Goal: Find specific page/section: Find specific page/section

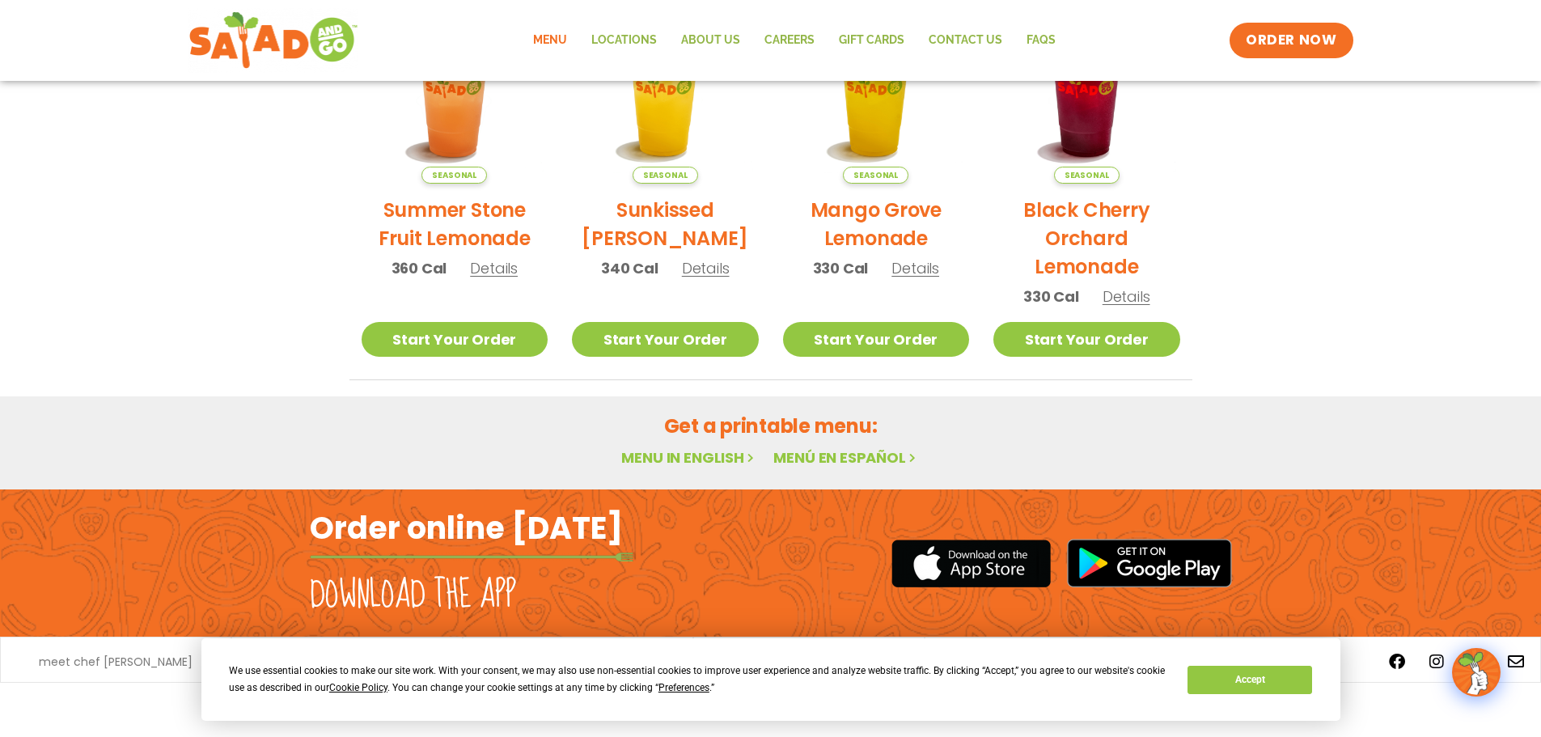
scroll to position [301, 0]
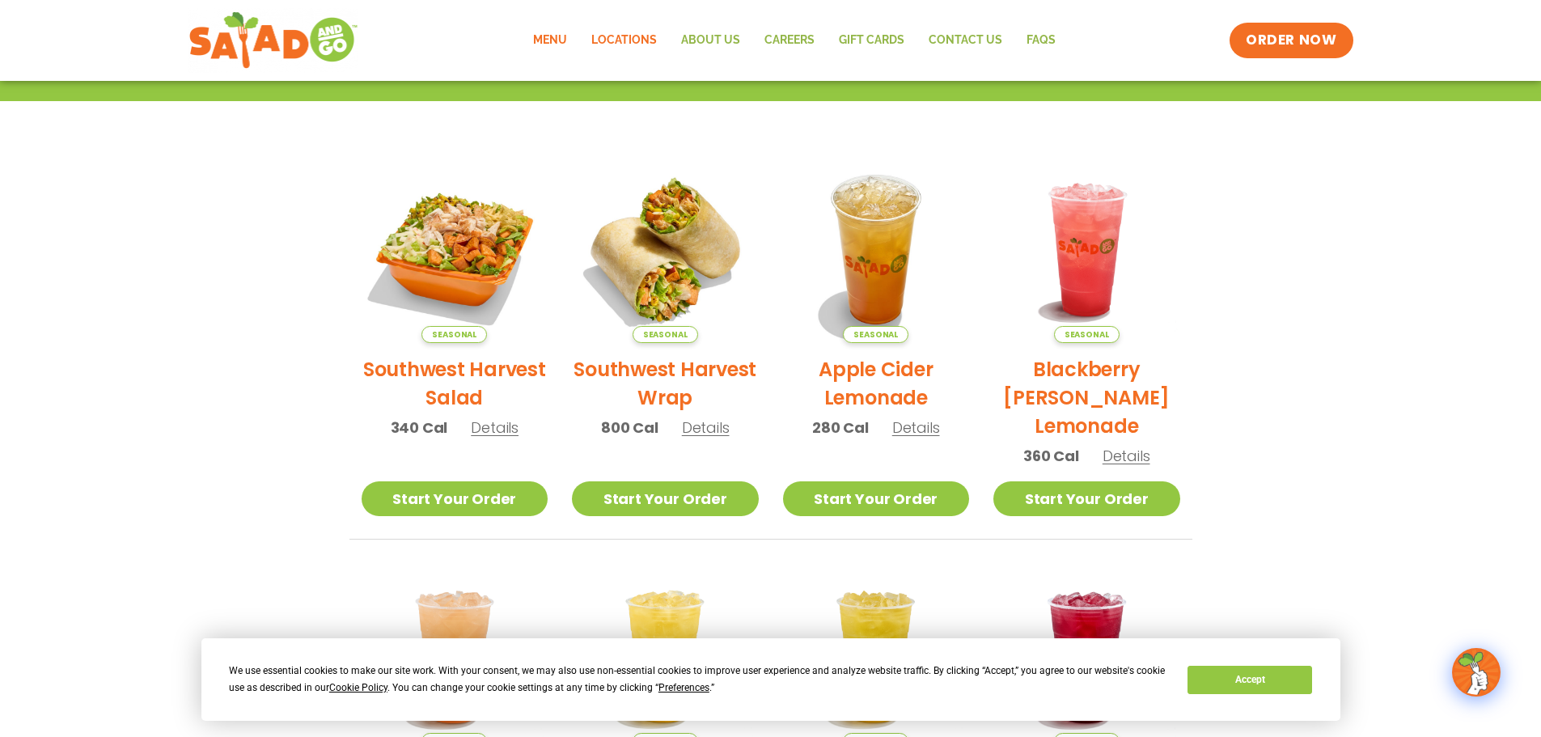
click at [643, 42] on link "Locations" at bounding box center [624, 40] width 90 height 37
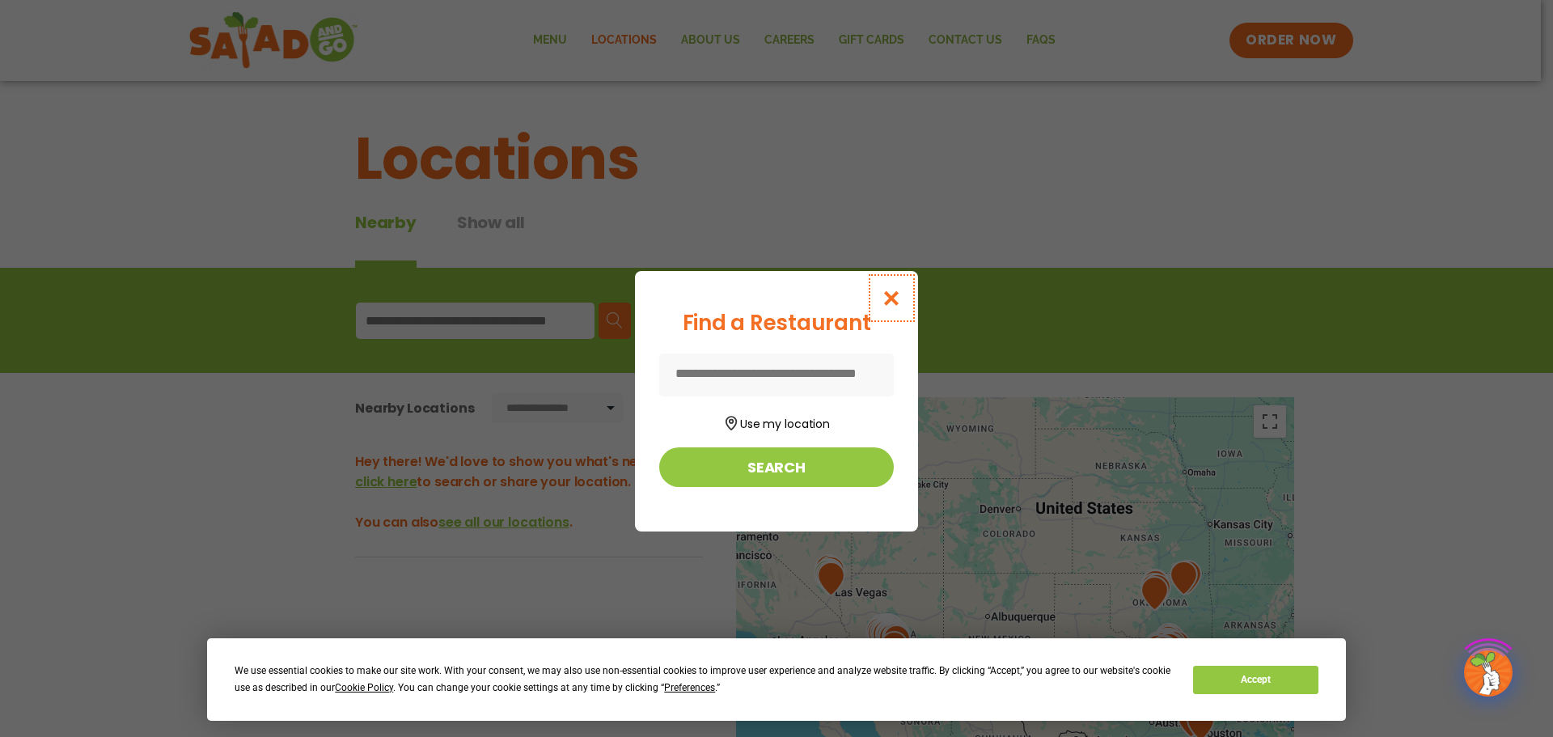
click at [896, 294] on icon "Close modal" at bounding box center [892, 298] width 20 height 17
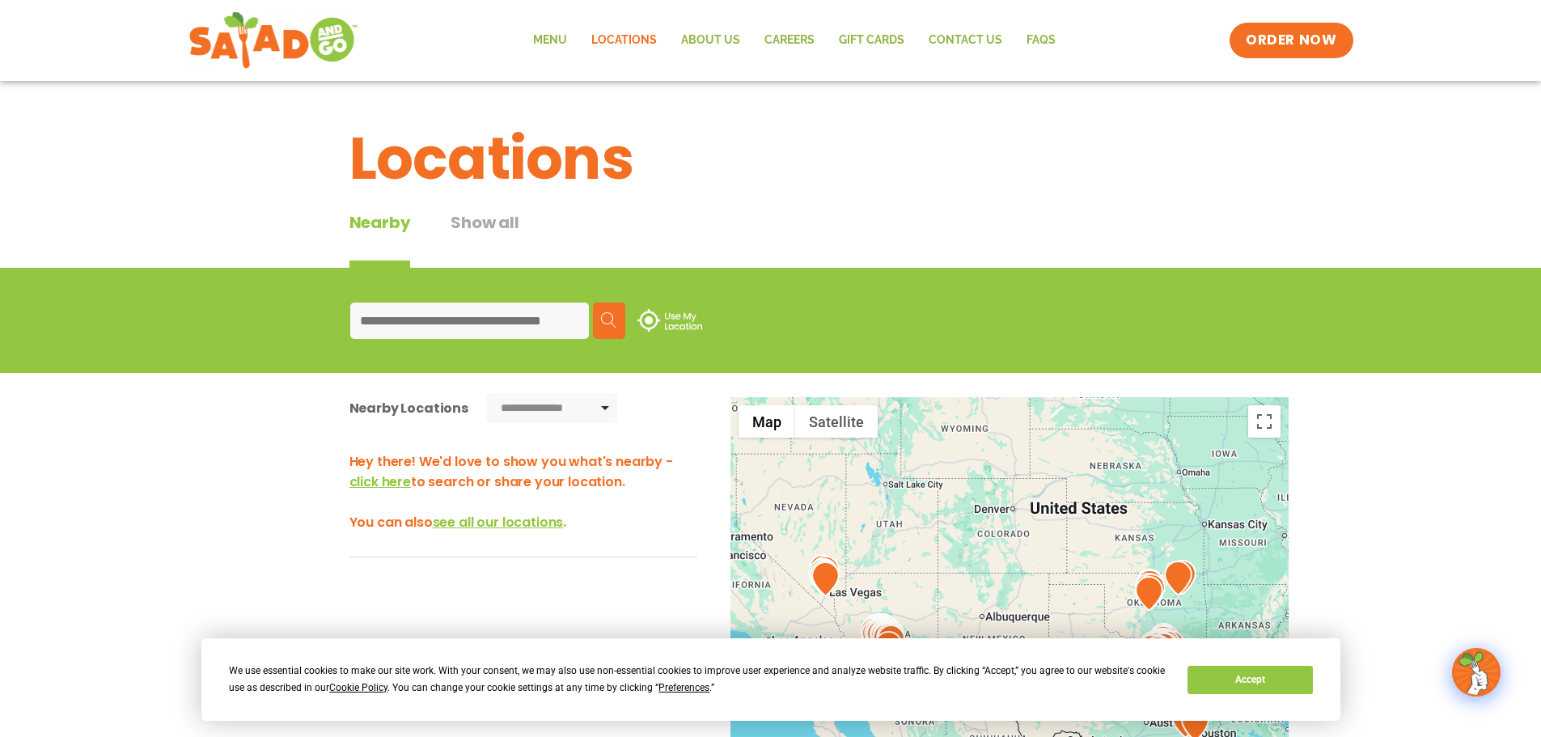
click at [548, 306] on input at bounding box center [469, 321] width 239 height 36
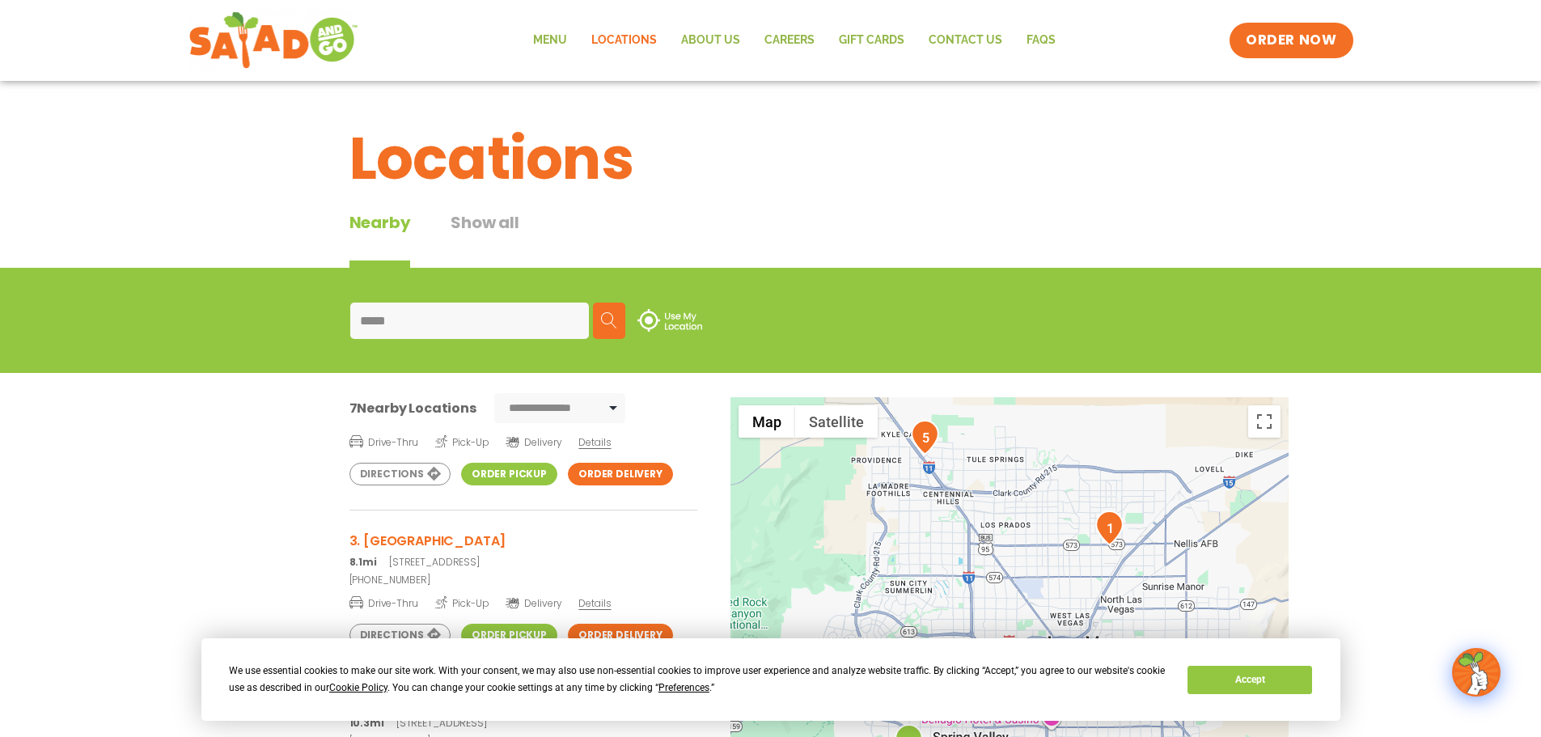
scroll to position [162, 0]
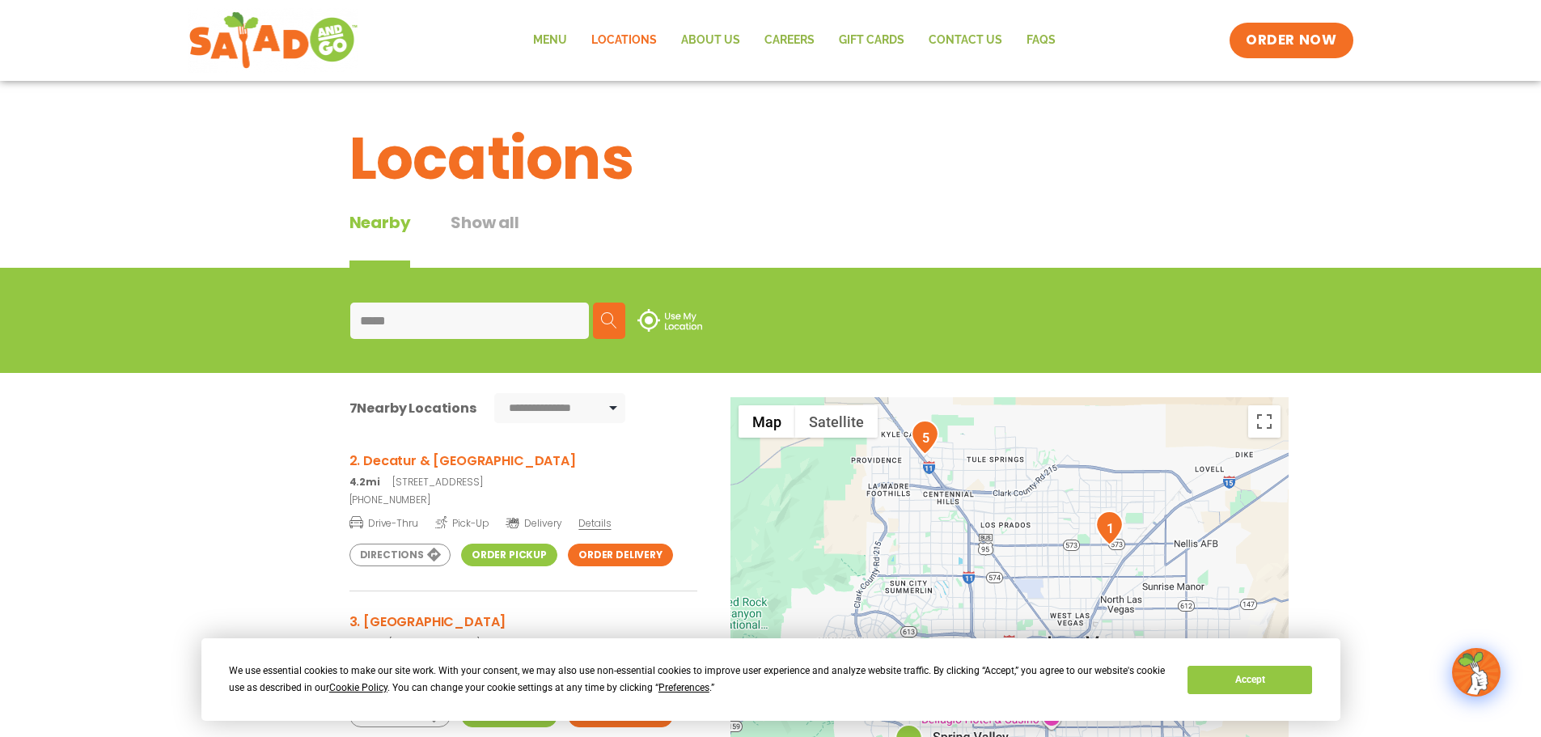
type input "*****"
click at [506, 552] on link "Order Pickup" at bounding box center [509, 555] width 96 height 23
